Goal: Communication & Community: Answer question/provide support

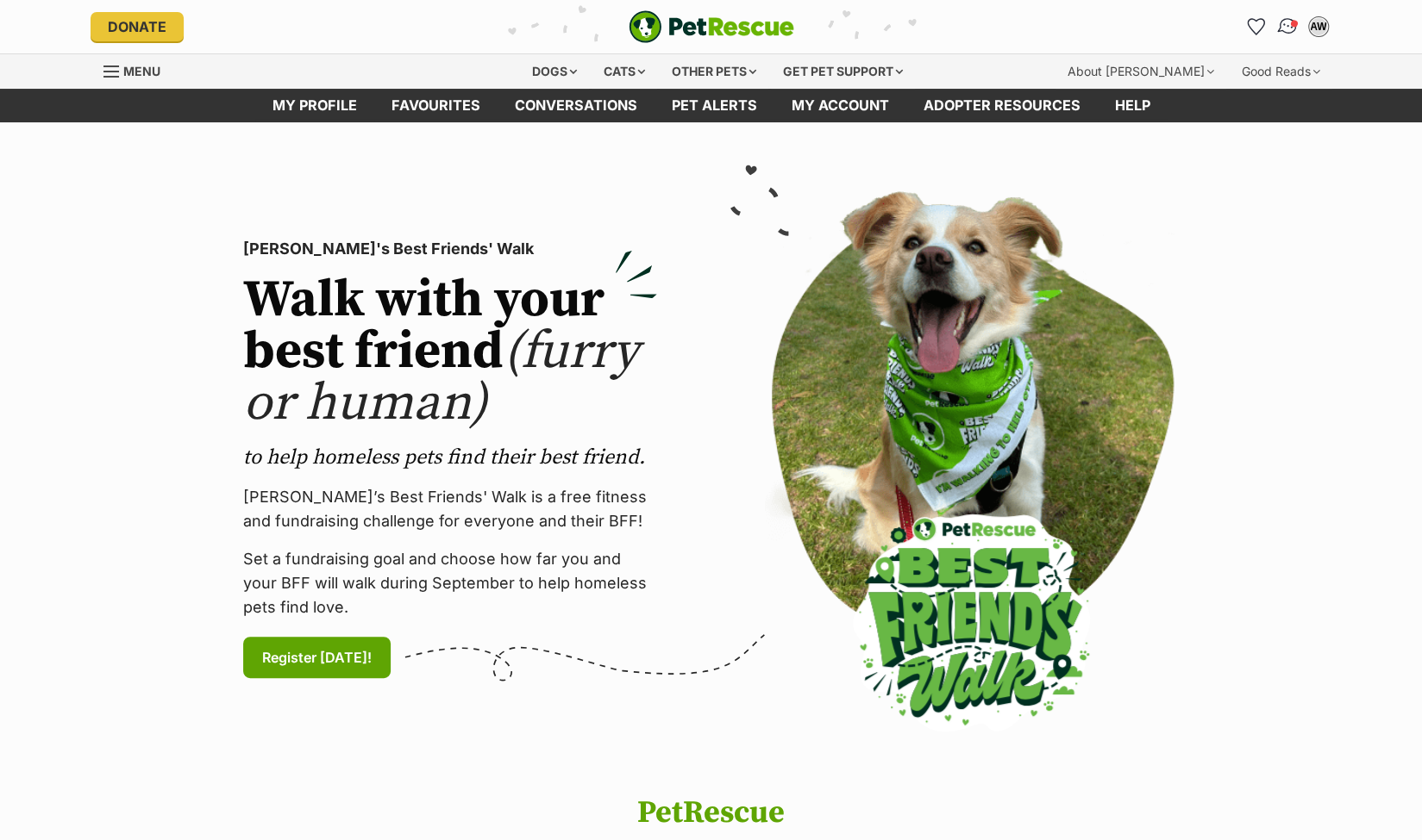
click at [1289, 22] on img "Conversations" at bounding box center [1287, 26] width 23 height 22
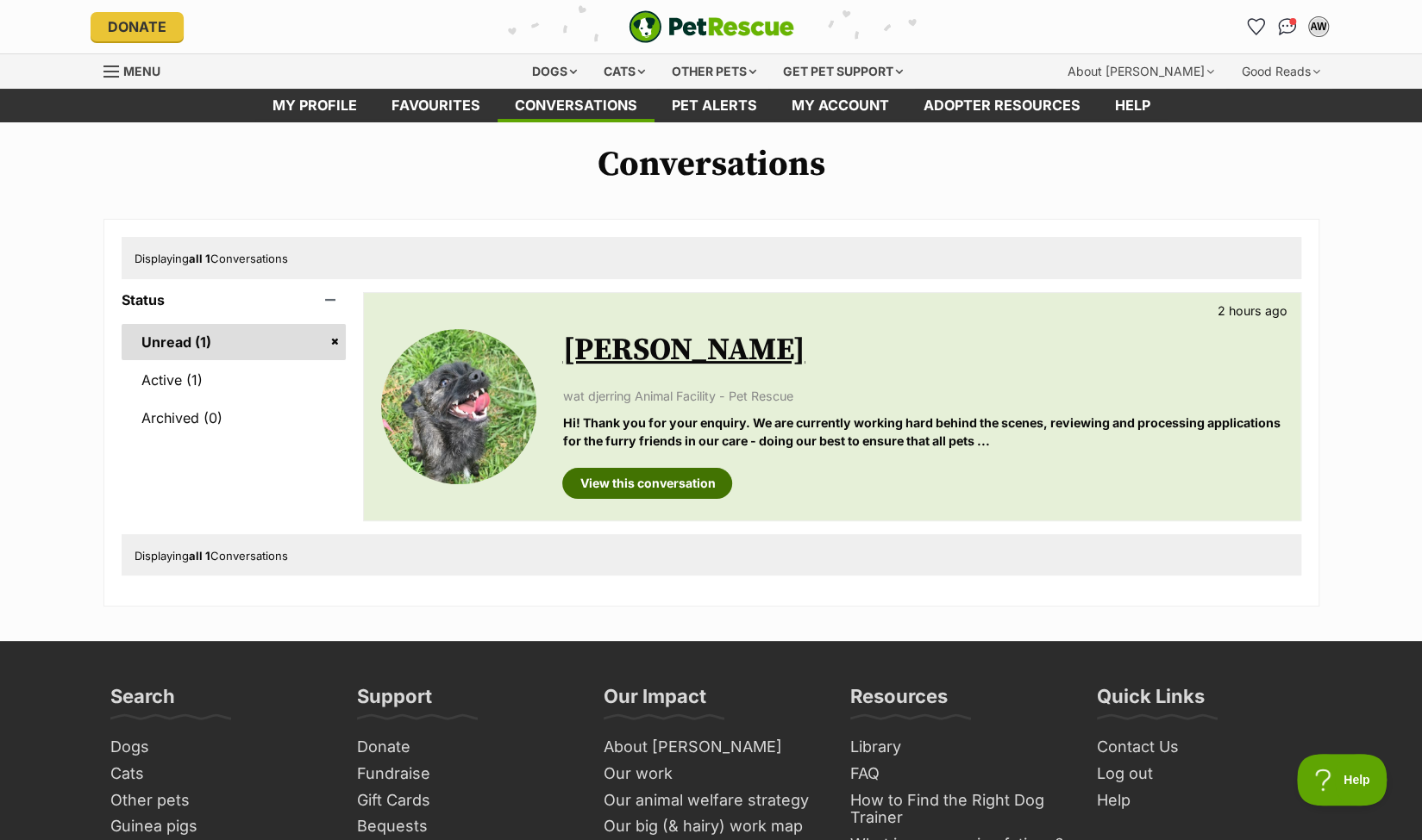
click at [673, 482] on link "View this conversation" at bounding box center [647, 483] width 169 height 31
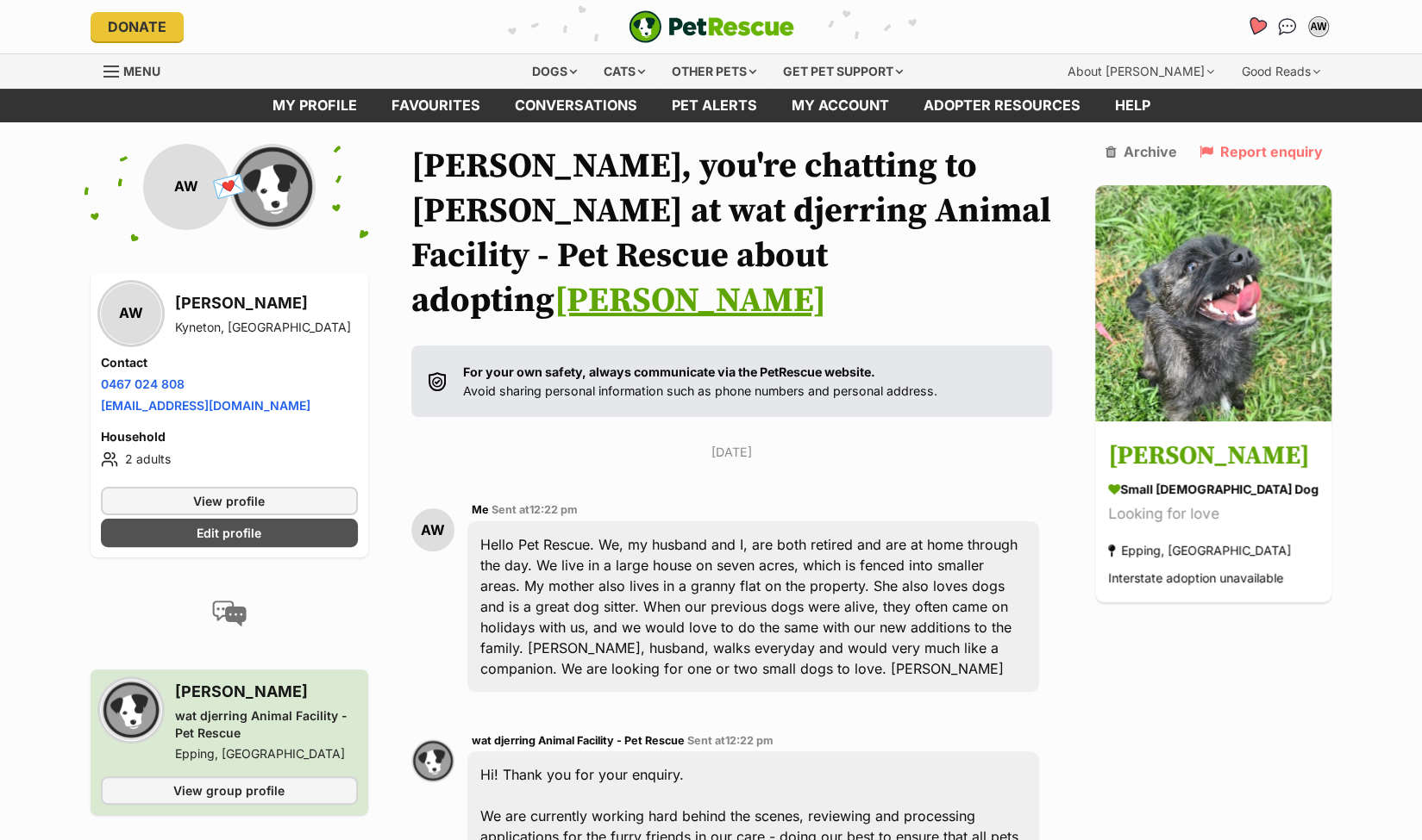
click at [1256, 22] on icon "Favourites" at bounding box center [1255, 26] width 20 height 19
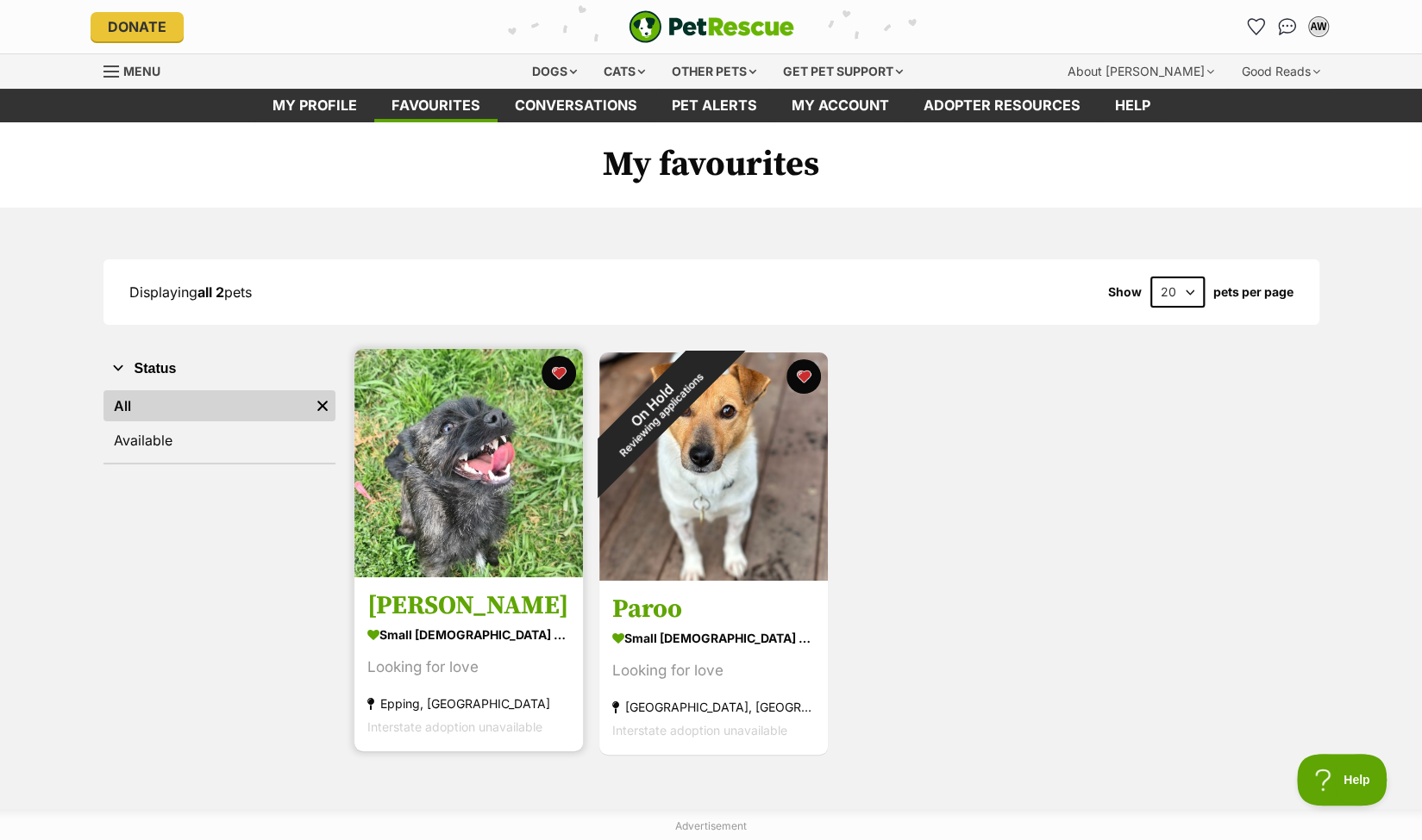
click at [448, 473] on img at bounding box center [468, 463] width 229 height 229
click at [458, 458] on img at bounding box center [468, 463] width 229 height 229
